Goal: Transaction & Acquisition: Purchase product/service

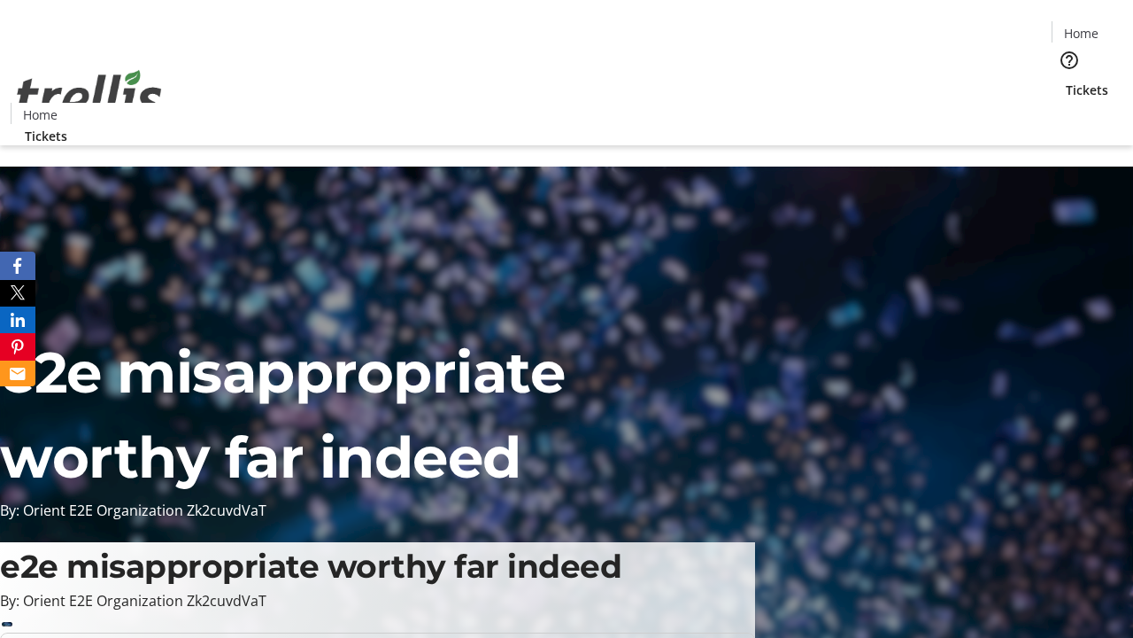
click at [1066, 81] on span "Tickets" at bounding box center [1087, 90] width 43 height 19
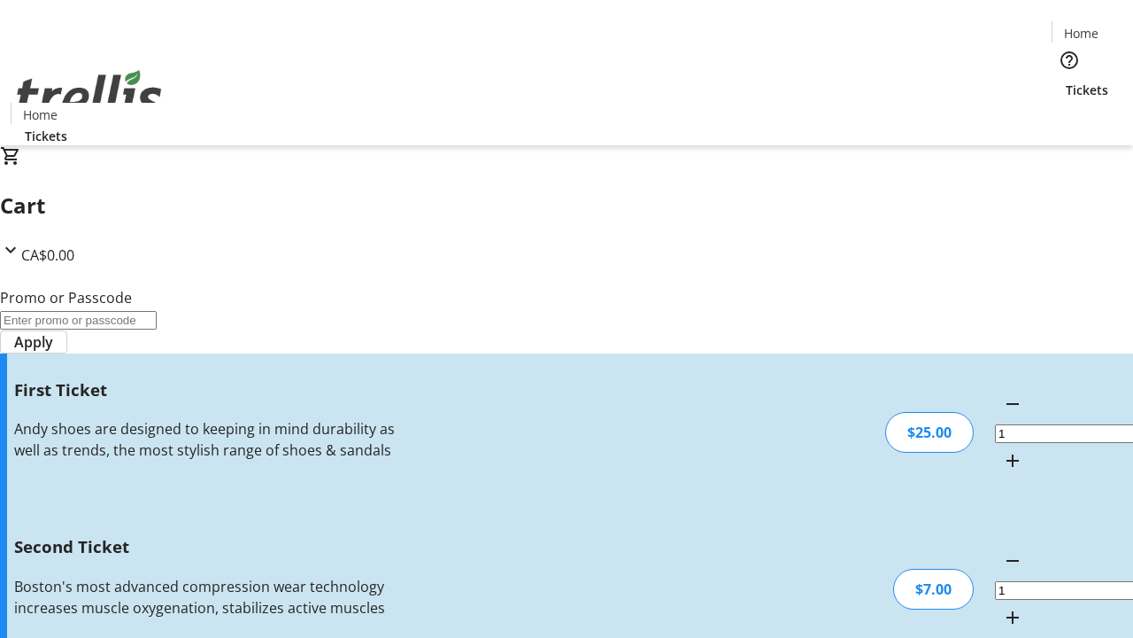
click at [1002, 607] on mat-icon "Increment by one" at bounding box center [1012, 617] width 21 height 21
type input "2"
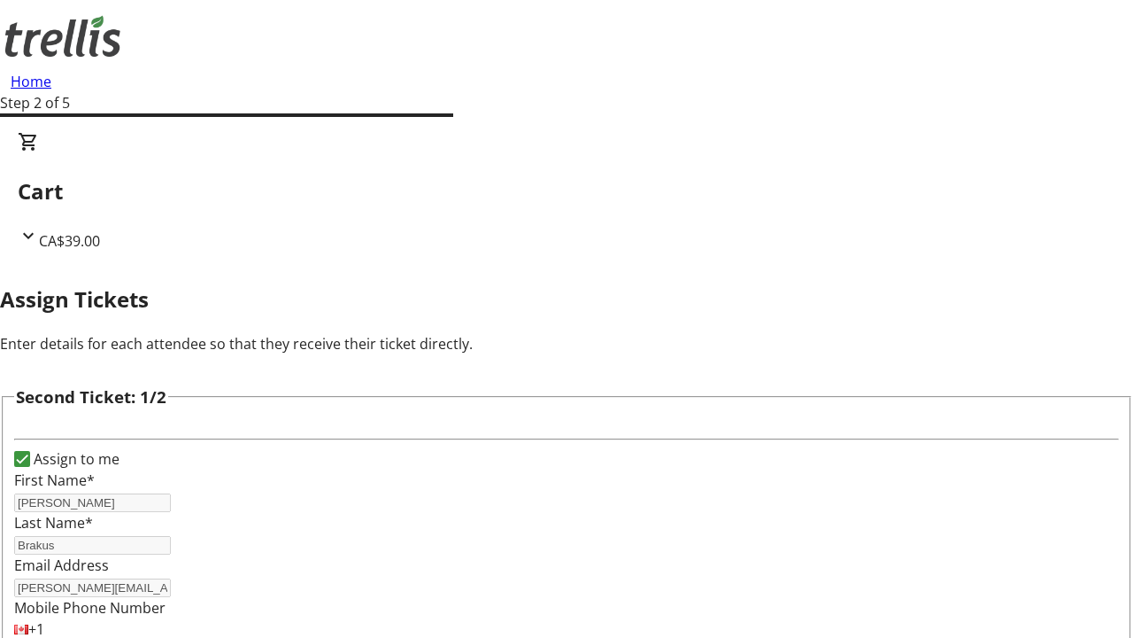
type input "[PERSON_NAME]"
type input "[PERSON_NAME][EMAIL_ADDRESS][DOMAIN_NAME]"
